Goal: Task Accomplishment & Management: Use online tool/utility

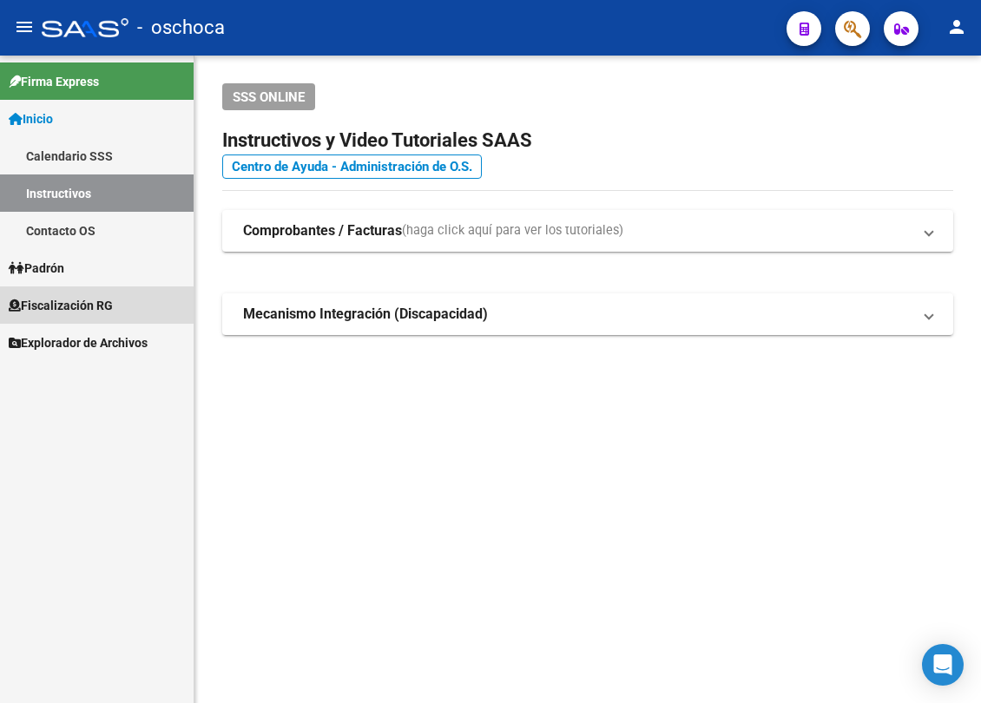
click at [80, 309] on span "Fiscalización RG" at bounding box center [61, 305] width 104 height 19
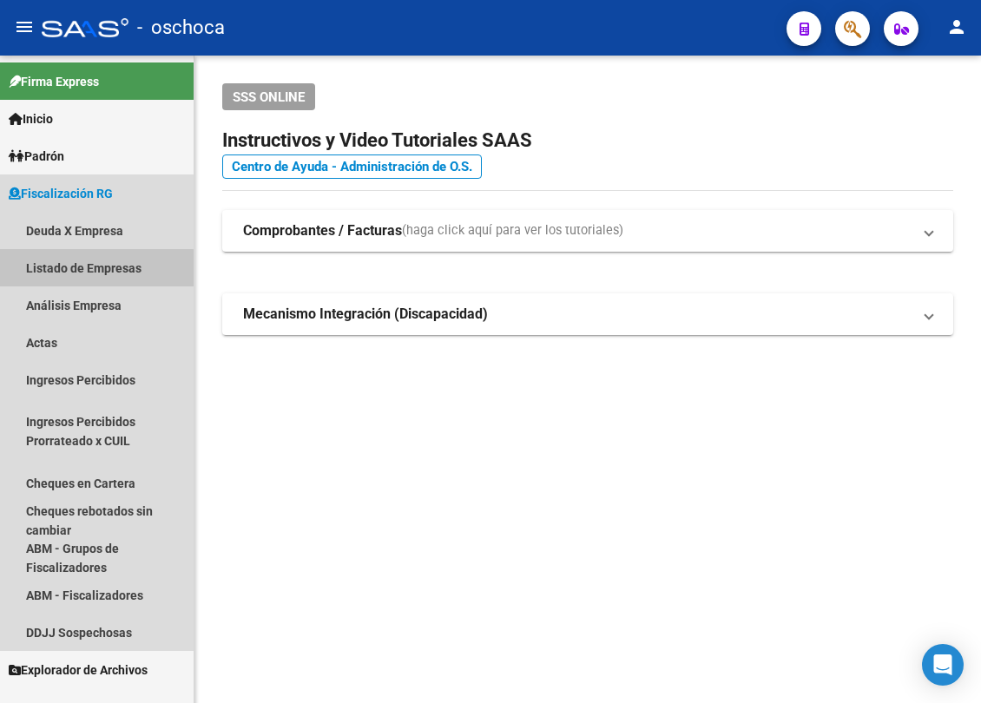
click at [89, 283] on link "Listado de Empresas" at bounding box center [97, 267] width 194 height 37
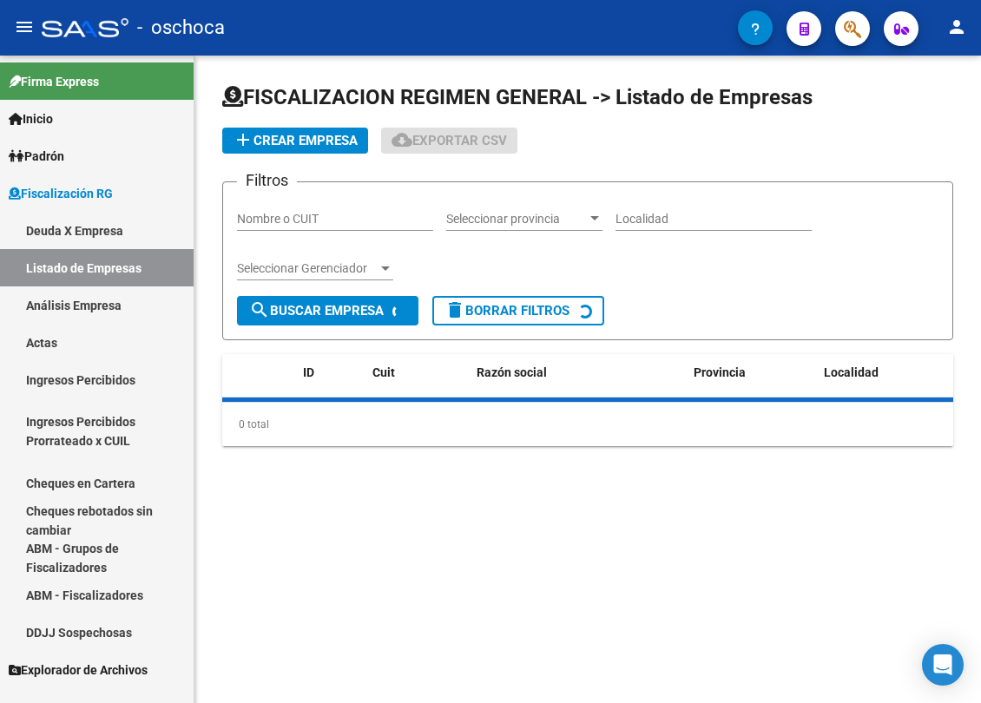
click at [89, 296] on link "Análisis Empresa" at bounding box center [97, 304] width 194 height 37
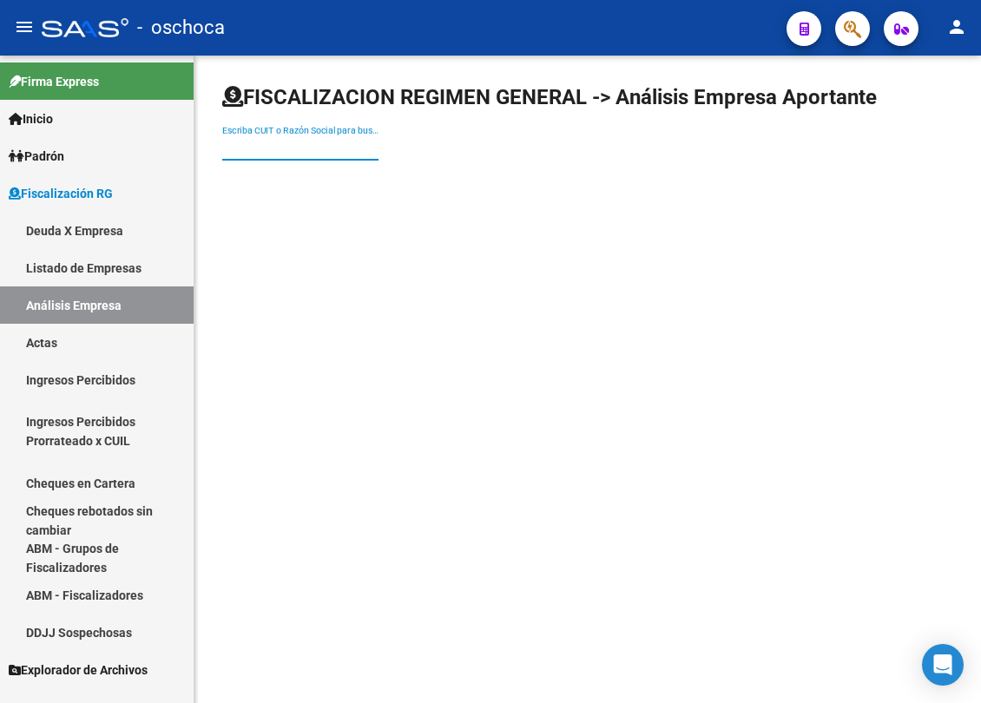
click at [292, 141] on input "Escriba CUIT o Razón Social para buscar" at bounding box center [300, 148] width 156 height 15
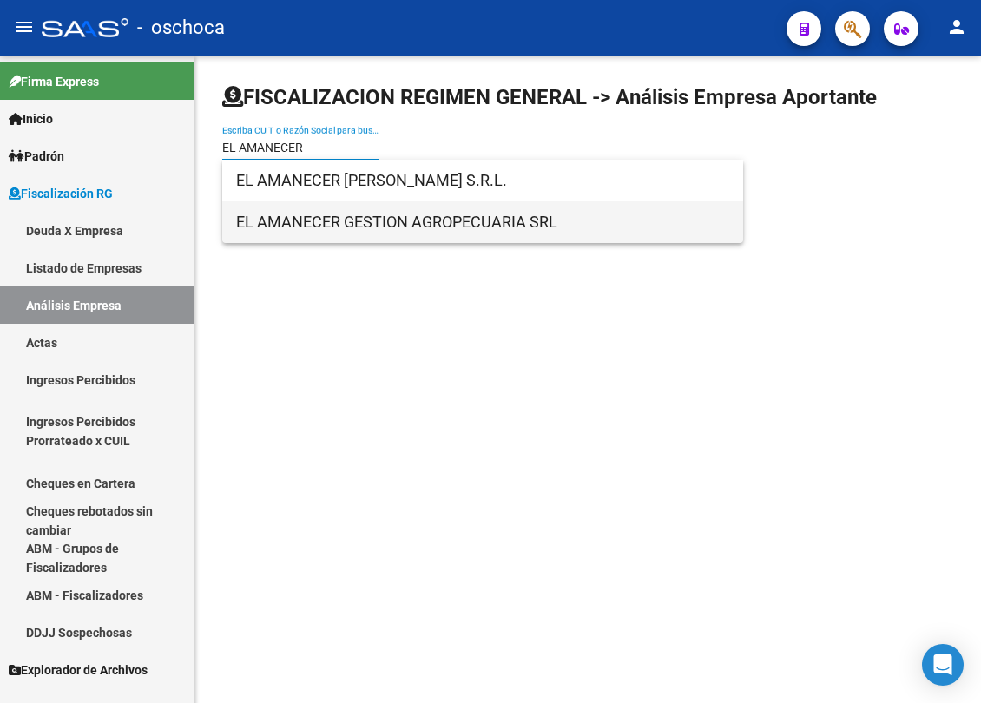
type input "EL AMANECER"
click at [318, 221] on span "EL AMANECER GESTION AGROPECUARIA SRL" at bounding box center [482, 222] width 493 height 42
